Goal: Navigation & Orientation: Find specific page/section

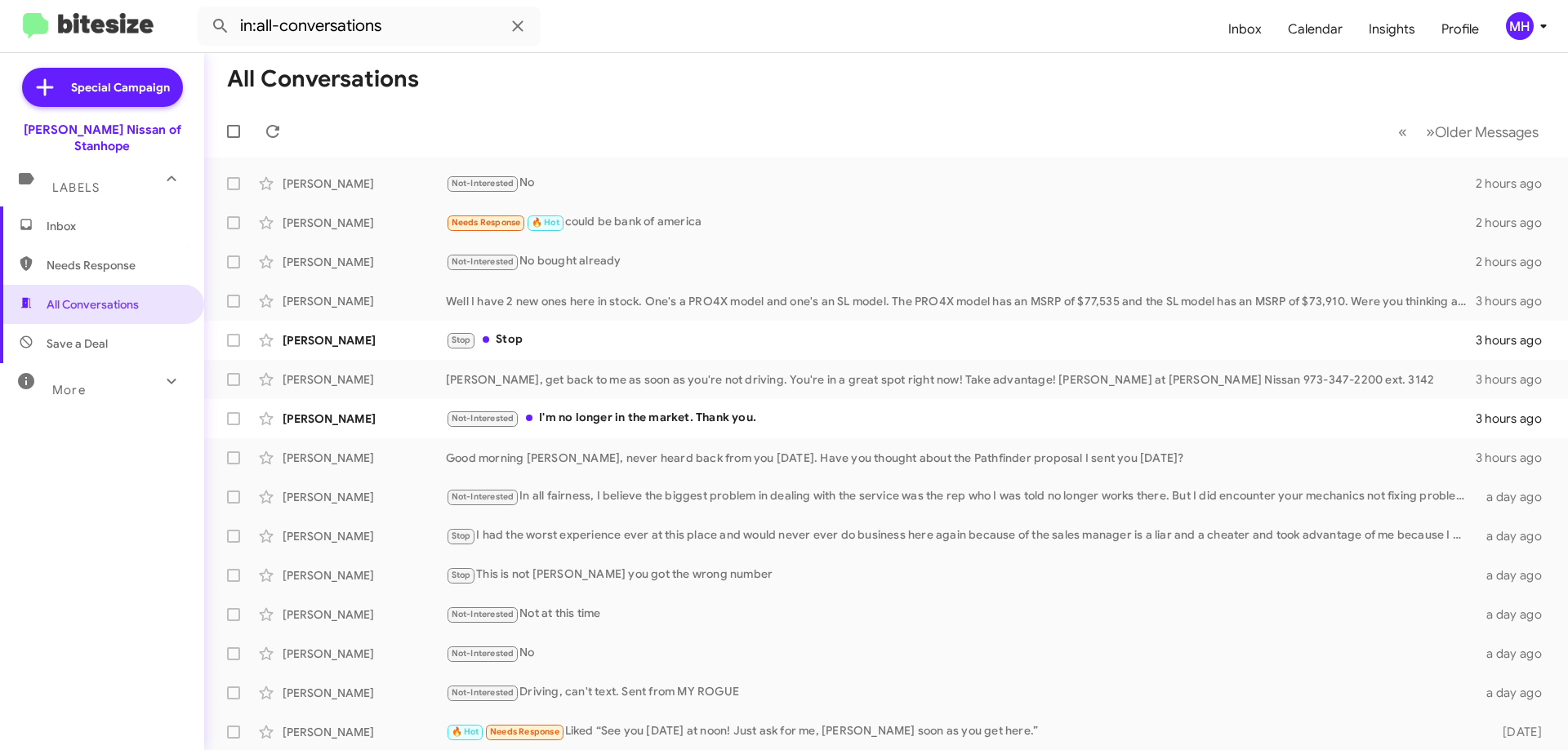
click at [80, 218] on span "Inbox" at bounding box center [116, 226] width 139 height 17
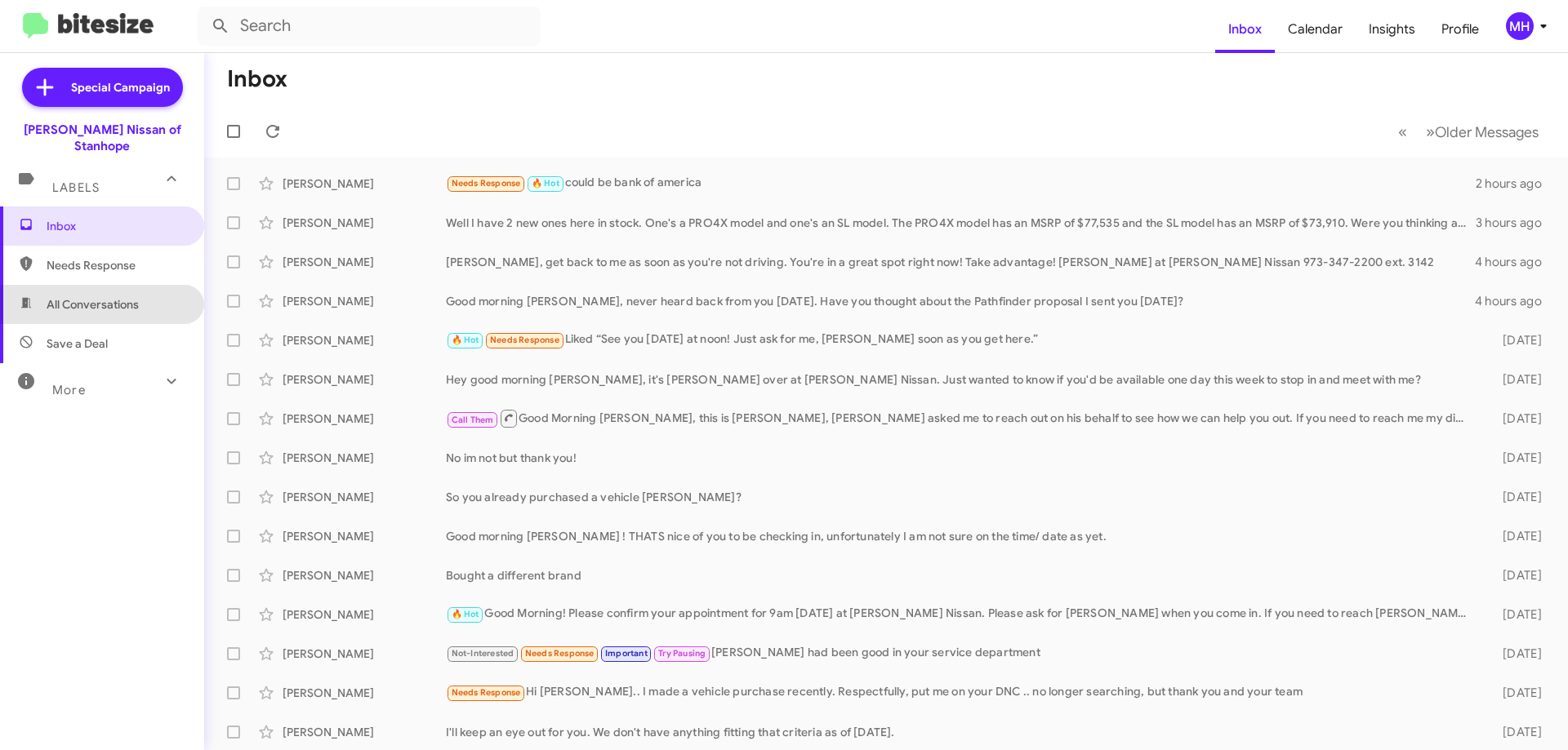
click at [113, 296] on span "All Conversations" at bounding box center [93, 304] width 93 height 17
type input "in:all-conversations"
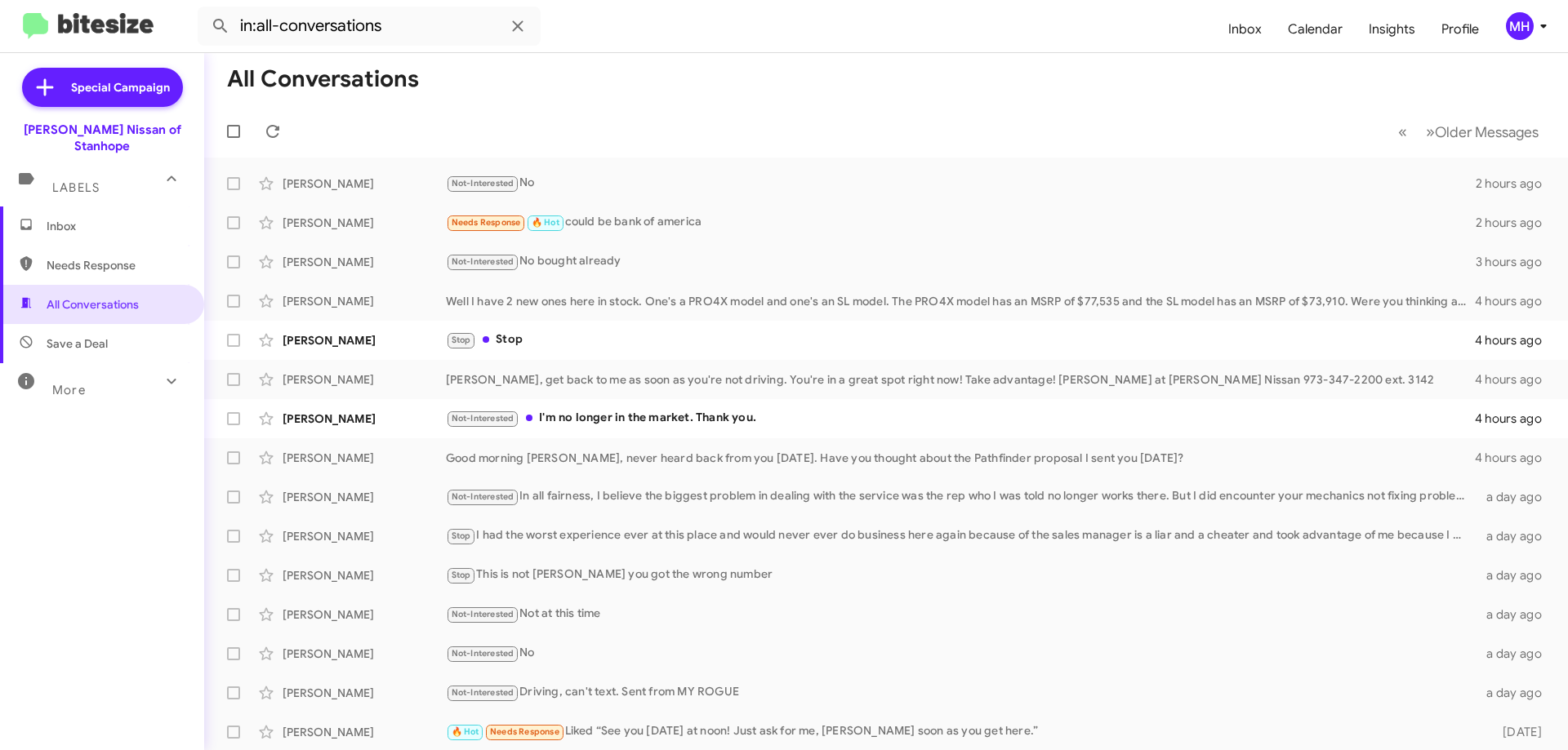
click at [111, 218] on span "Inbox" at bounding box center [116, 226] width 139 height 17
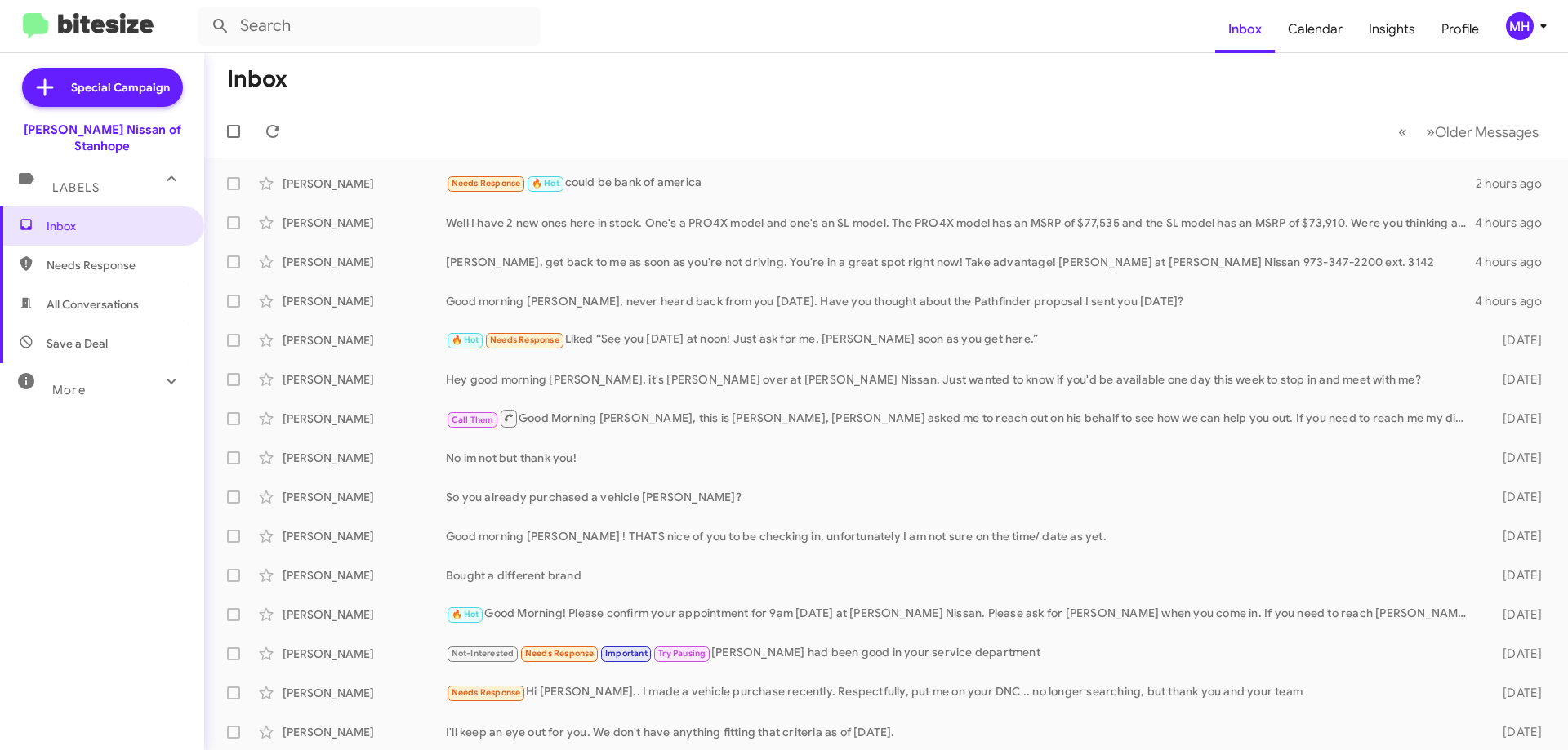
click at [72, 336] on span "Save a Deal" at bounding box center [77, 343] width 61 height 17
type input "in:not-interested"
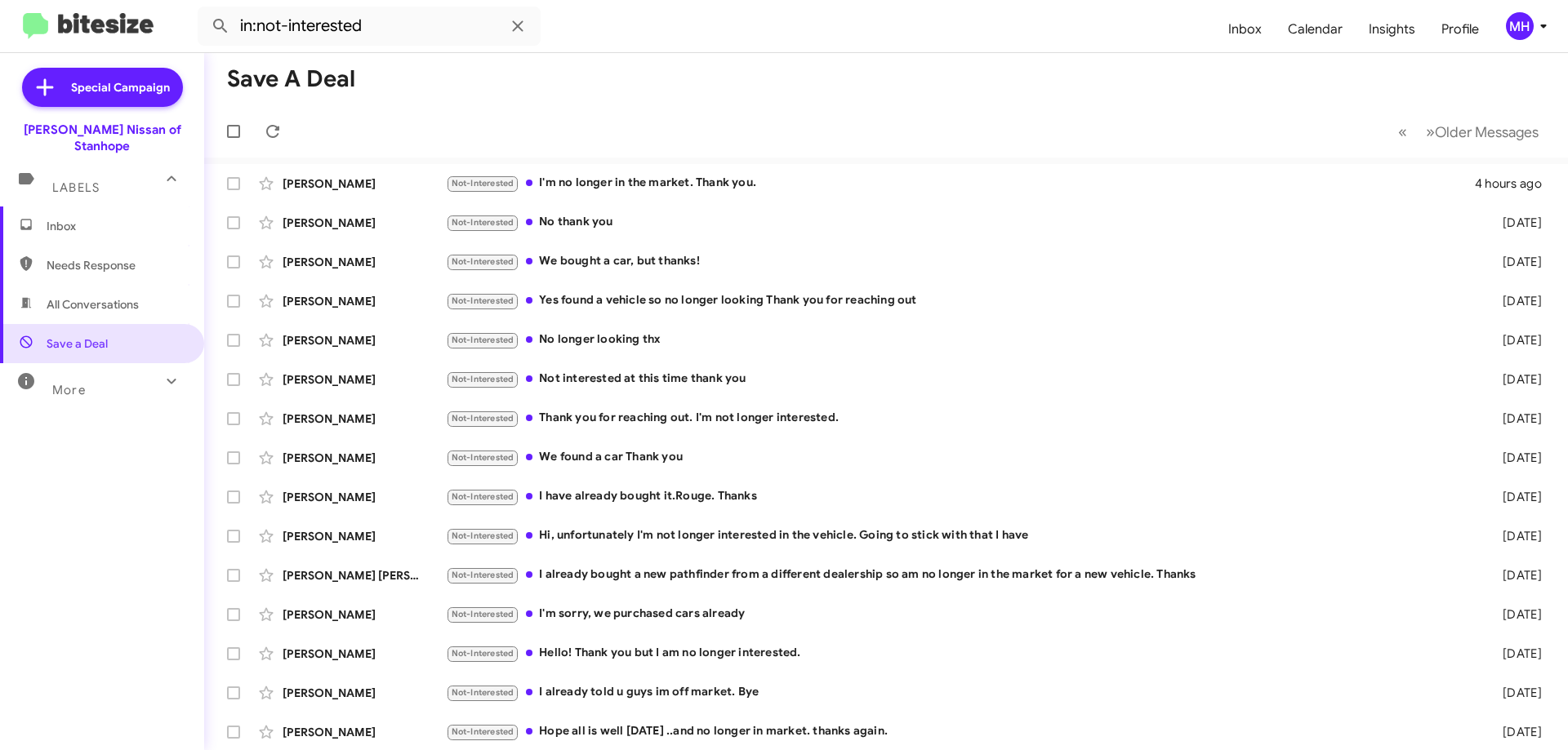
click at [138, 218] on span "Inbox" at bounding box center [116, 226] width 139 height 17
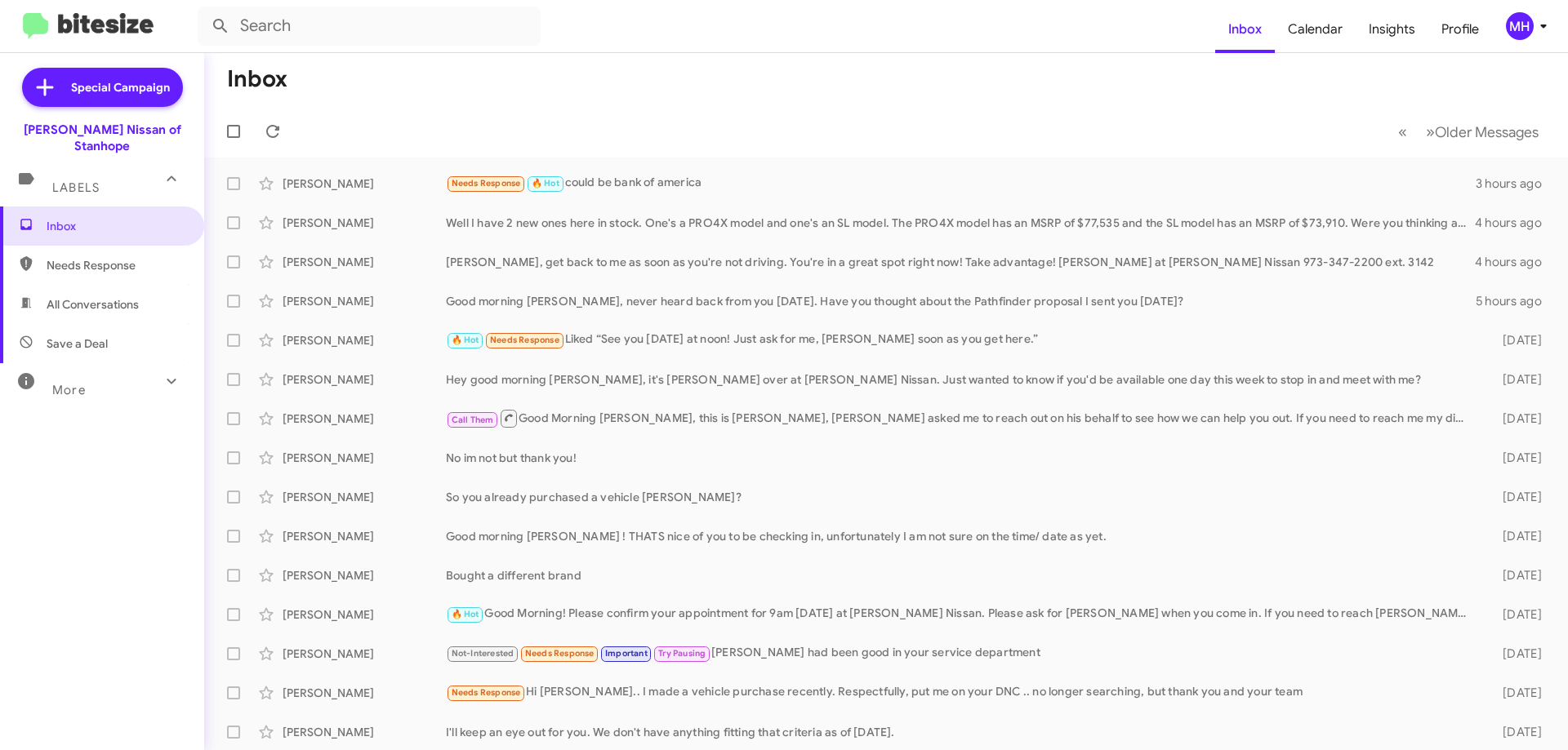
click at [101, 296] on span "All Conversations" at bounding box center [93, 304] width 93 height 17
type input "in:all-conversations"
